Goal: Information Seeking & Learning: Learn about a topic

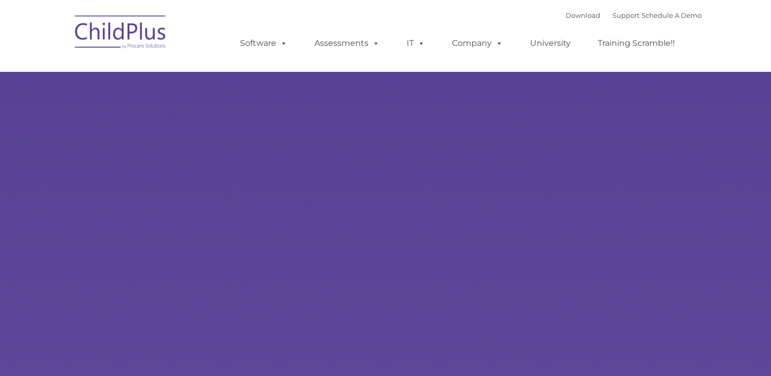
type input ""
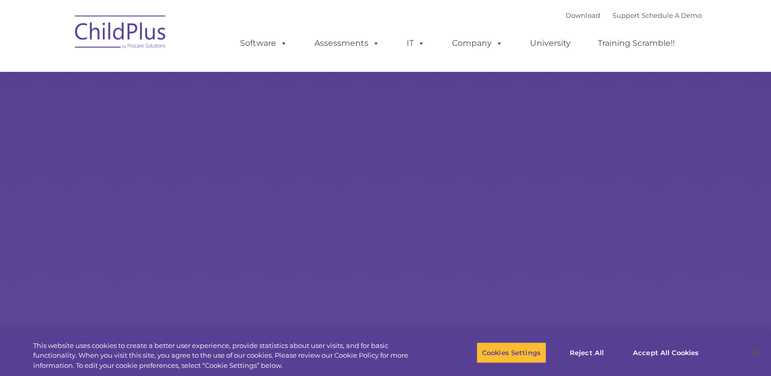
select select "MEDIUM"
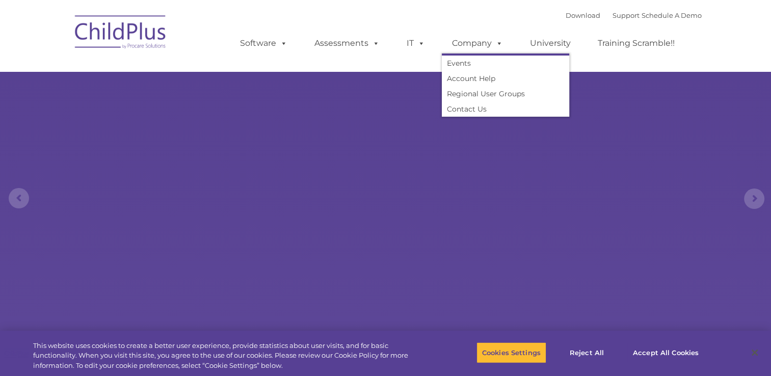
click at [549, 30] on ul "Software ChildPlus: The original and most widely-used Head Start data managemen…" at bounding box center [461, 43] width 482 height 41
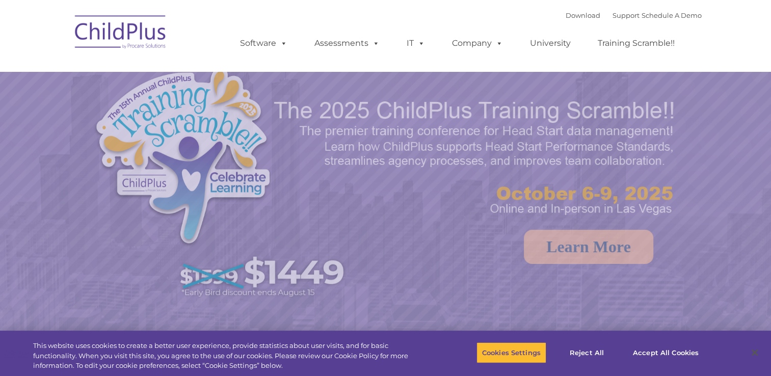
select select "MEDIUM"
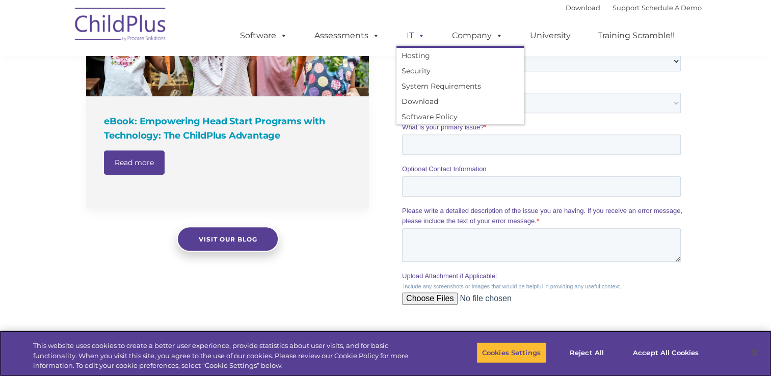
scroll to position [809, 0]
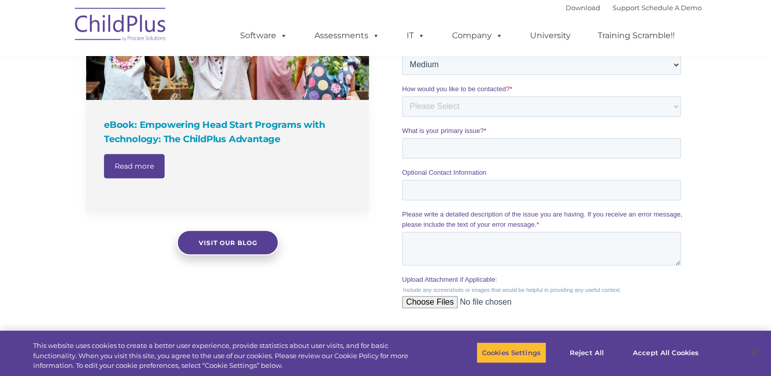
click at [378, 129] on div "eBook: Empowering Head Start Programs with Technology: The ChildPlus Advantage …" at bounding box center [232, 82] width 293 height 282
